Goal: Check status: Check status

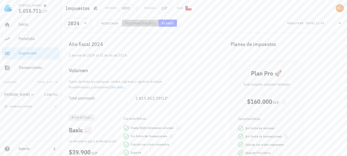
click at [136, 22] on span "Declaración" at bounding box center [136, 23] width 23 height 4
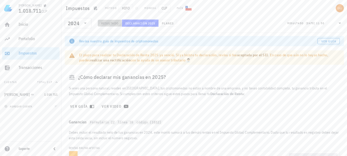
click at [112, 22] on span "Resultado" at bounding box center [110, 23] width 18 height 4
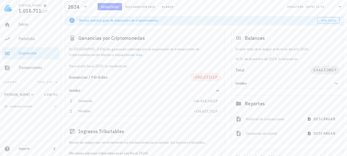
scroll to position [22, 0]
click at [156, 74] on div "Ganancias / Pérdidas" at bounding box center [129, 76] width 121 height 4
copy span "-336.657,7"
click at [165, 102] on div "Ganancias" at bounding box center [135, 100] width 115 height 8
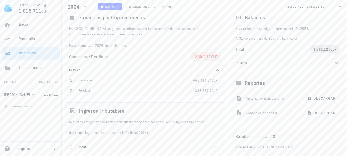
scroll to position [38, 0]
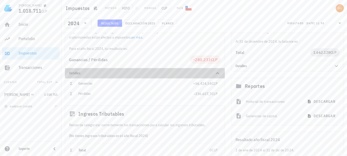
click at [218, 75] on icon at bounding box center [218, 73] width 6 height 6
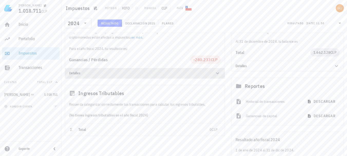
click at [218, 75] on icon at bounding box center [218, 73] width 6 height 6
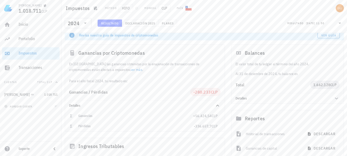
scroll to position [4, 0]
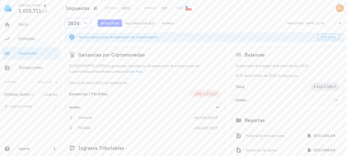
click at [84, 21] on icon at bounding box center [85, 23] width 6 height 6
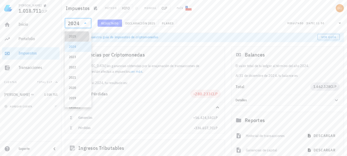
click at [81, 37] on div "2025" at bounding box center [78, 36] width 19 height 4
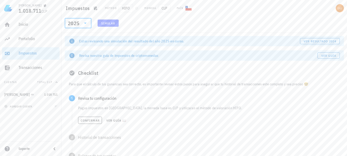
click at [85, 22] on icon at bounding box center [85, 23] width 6 height 6
click at [209, 31] on div "​ 2025 Simular" at bounding box center [205, 24] width 284 height 13
click at [307, 40] on span "ver resultado 2024" at bounding box center [320, 41] width 33 height 4
